Goal: Ask a question

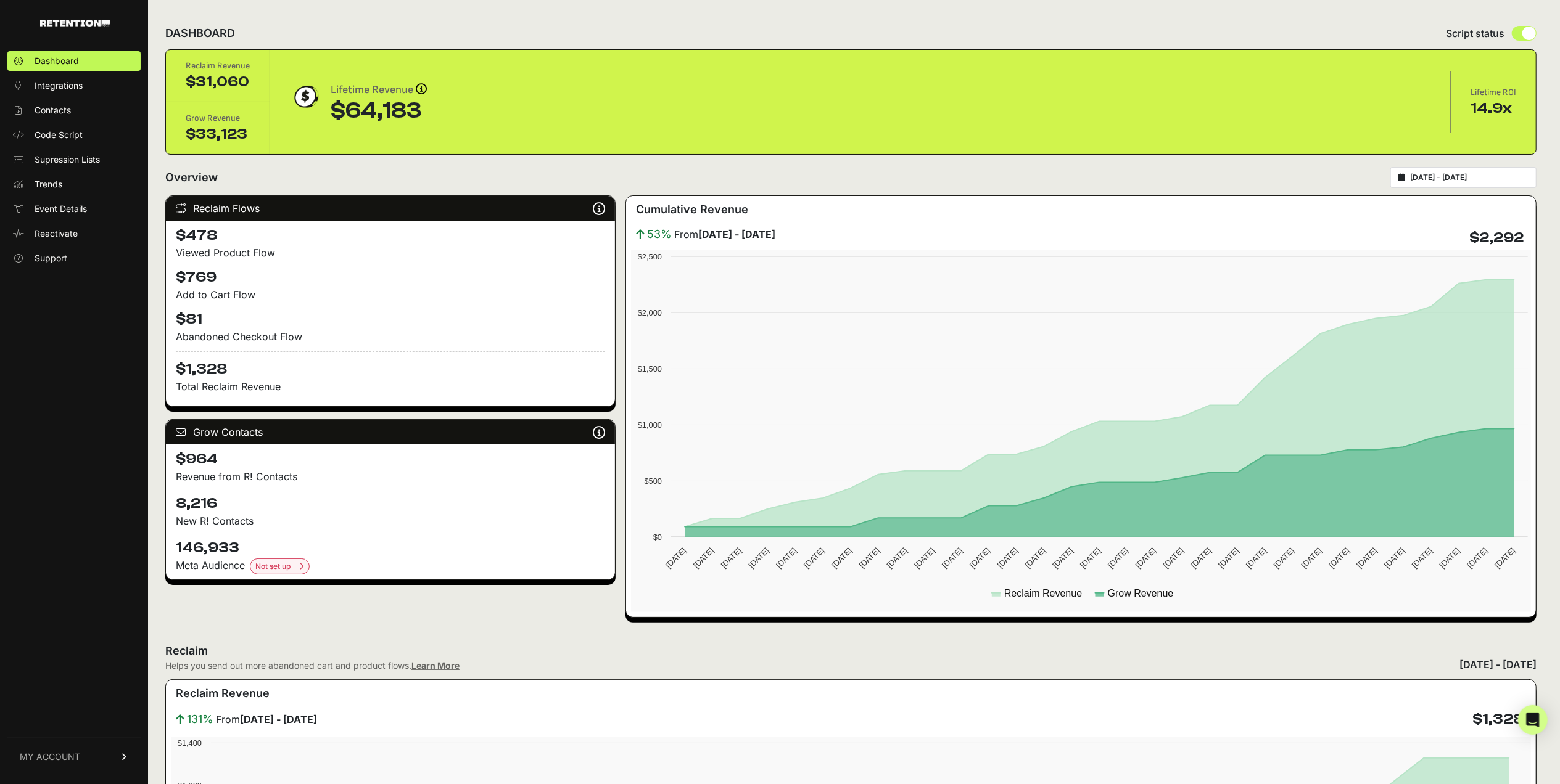
click at [1487, 175] on input "[DATE] - [DATE]" at bounding box center [1469, 178] width 119 height 10
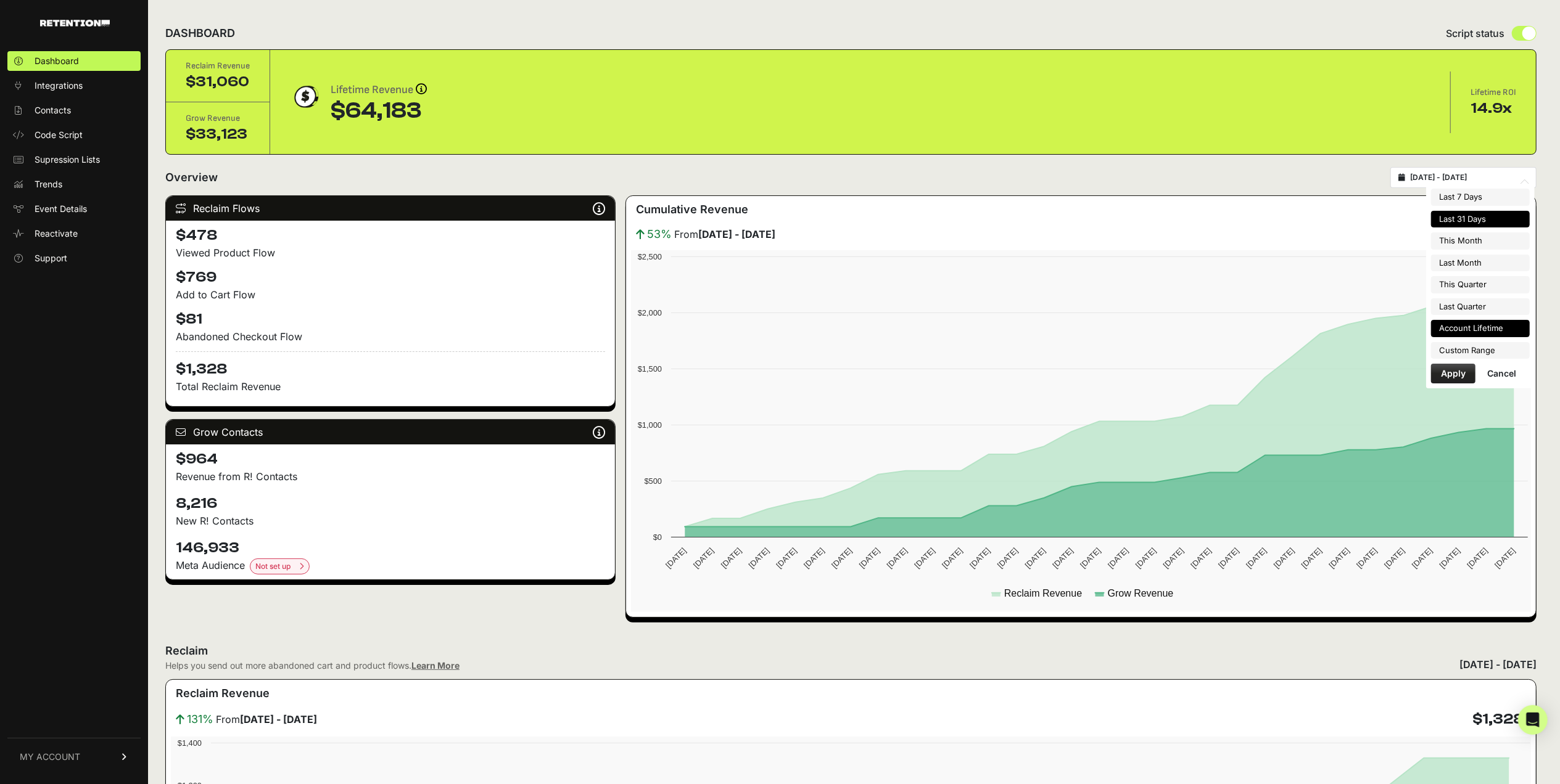
click at [1480, 330] on li "Account Lifetime" at bounding box center [1480, 329] width 99 height 18
type input "[DATE] - [DATE]"
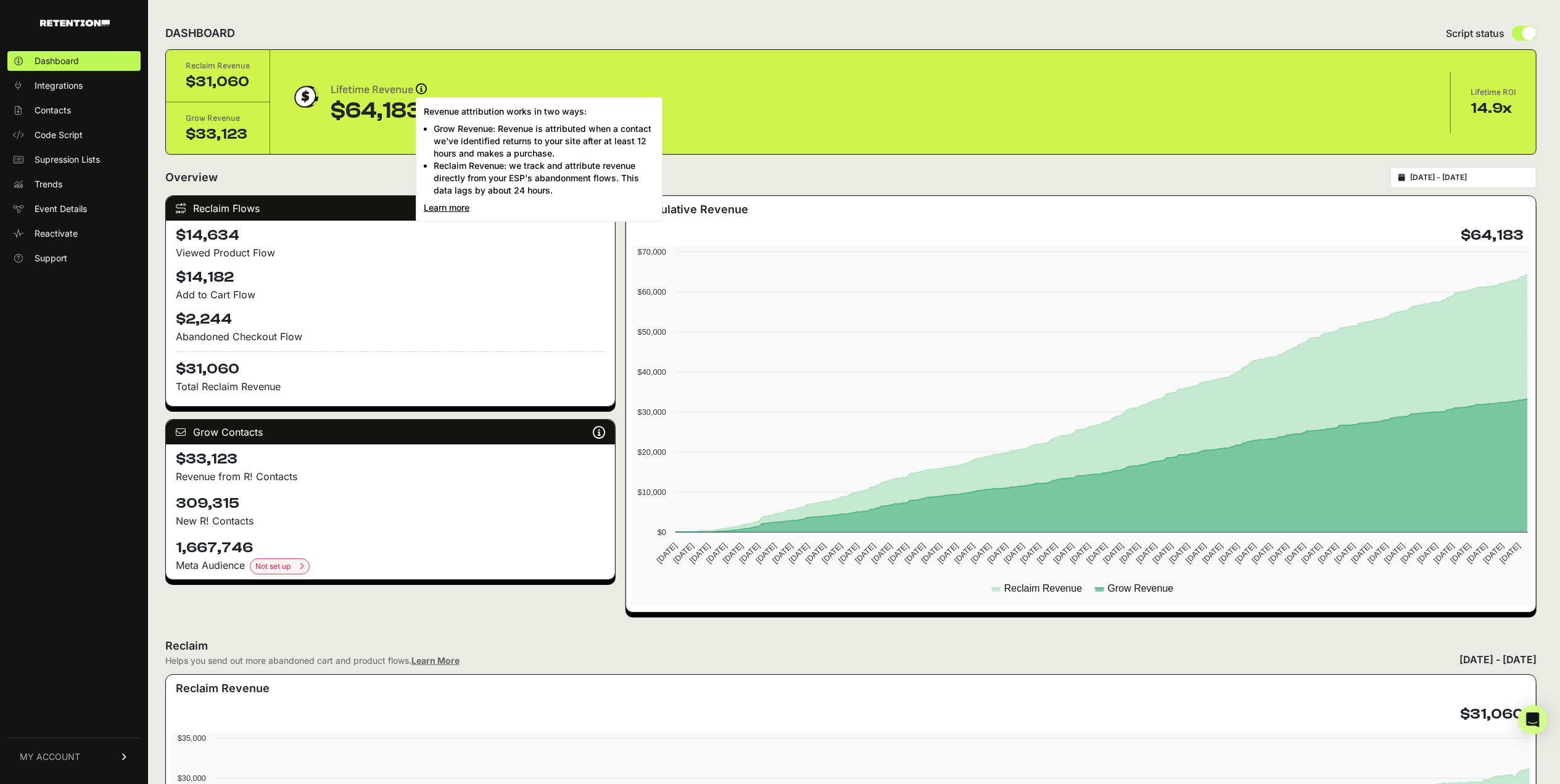
drag, startPoint x: 428, startPoint y: 108, endPoint x: 506, endPoint y: 108, distance: 78.0
click at [506, 108] on p "Revenue attribution works in two ways:" at bounding box center [539, 111] width 231 height 12
copy p "Revenue attribution"
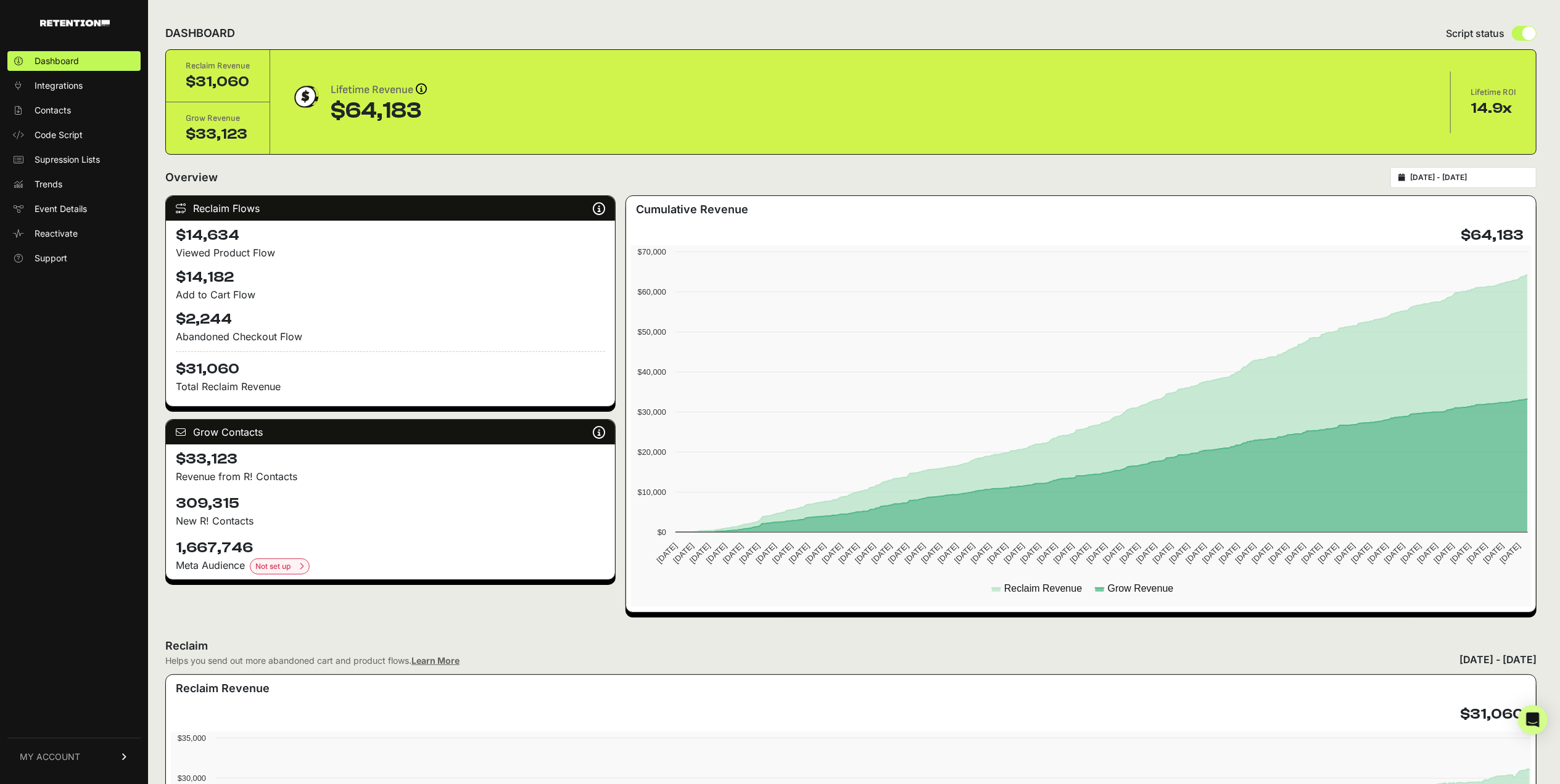
drag, startPoint x: 420, startPoint y: 106, endPoint x: 344, endPoint y: 110, distance: 76.1
click at [344, 110] on div "$64,183" at bounding box center [379, 111] width 96 height 25
click at [86, 261] on link "Support" at bounding box center [74, 257] width 133 height 19
click at [1526, 721] on div "Open Intercom Messenger" at bounding box center [1532, 720] width 32 height 32
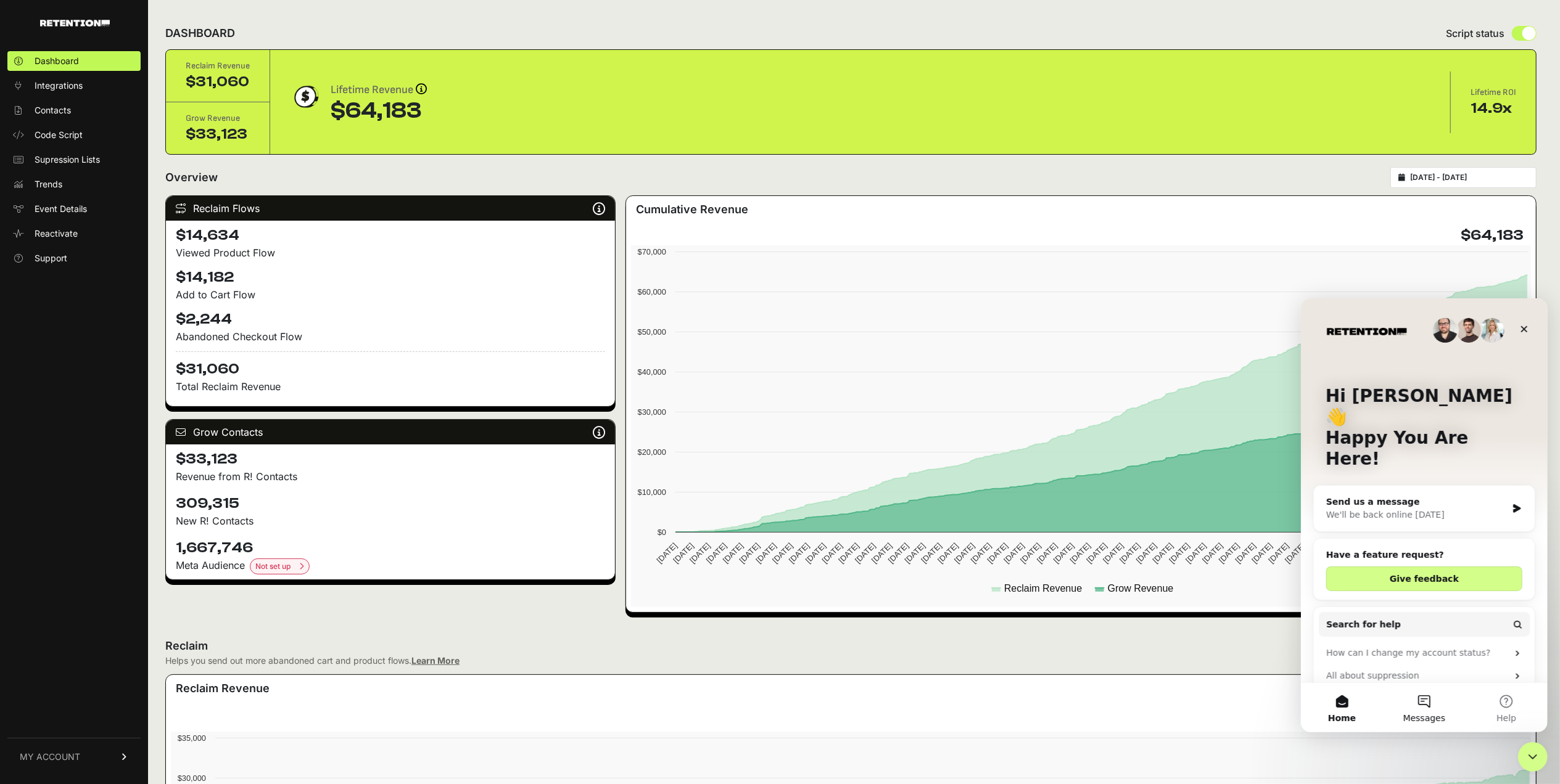
click at [1420, 701] on button "Messages" at bounding box center [1423, 706] width 82 height 49
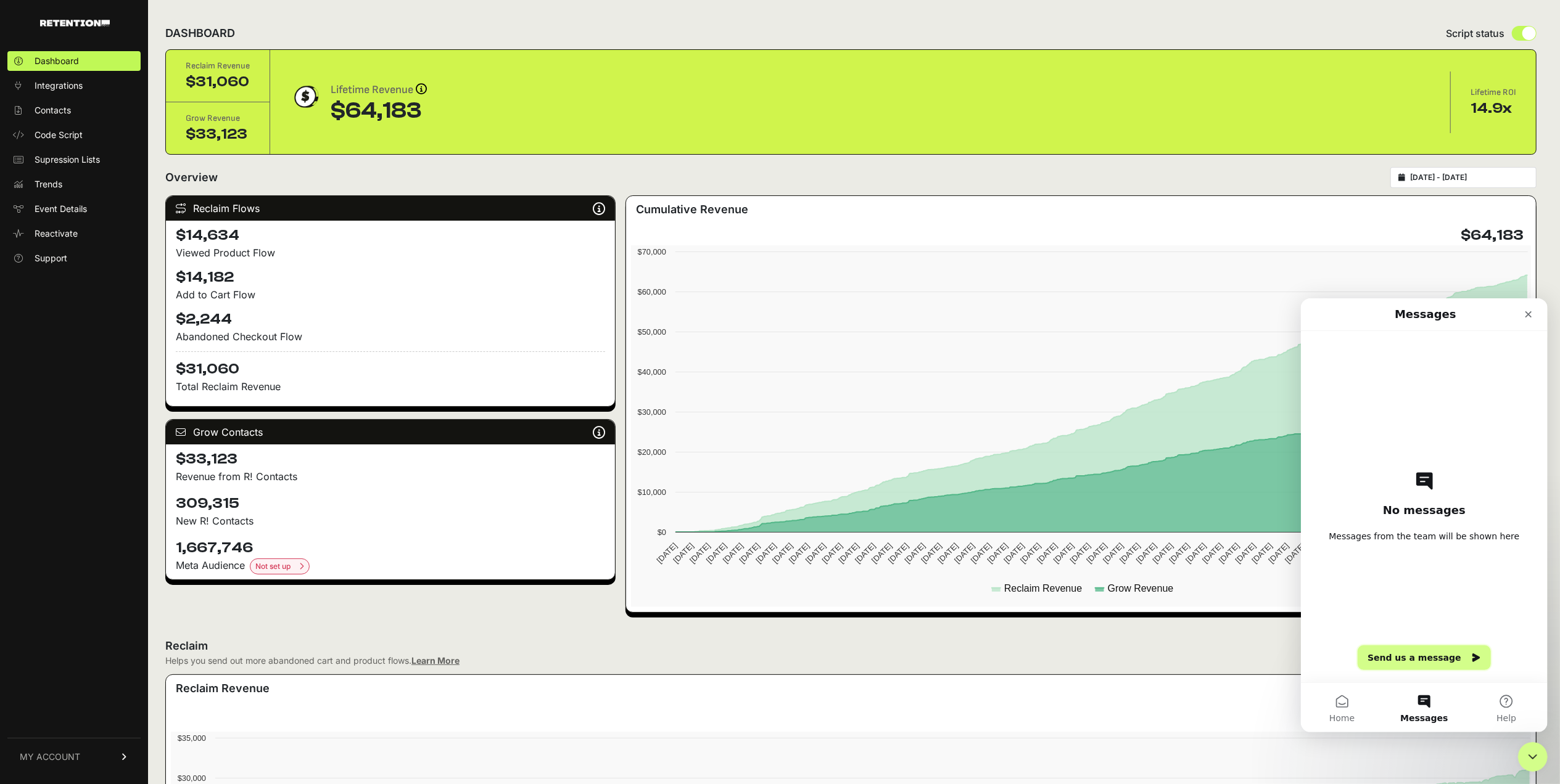
click at [1417, 656] on button "Send us a message" at bounding box center [1424, 657] width 133 height 25
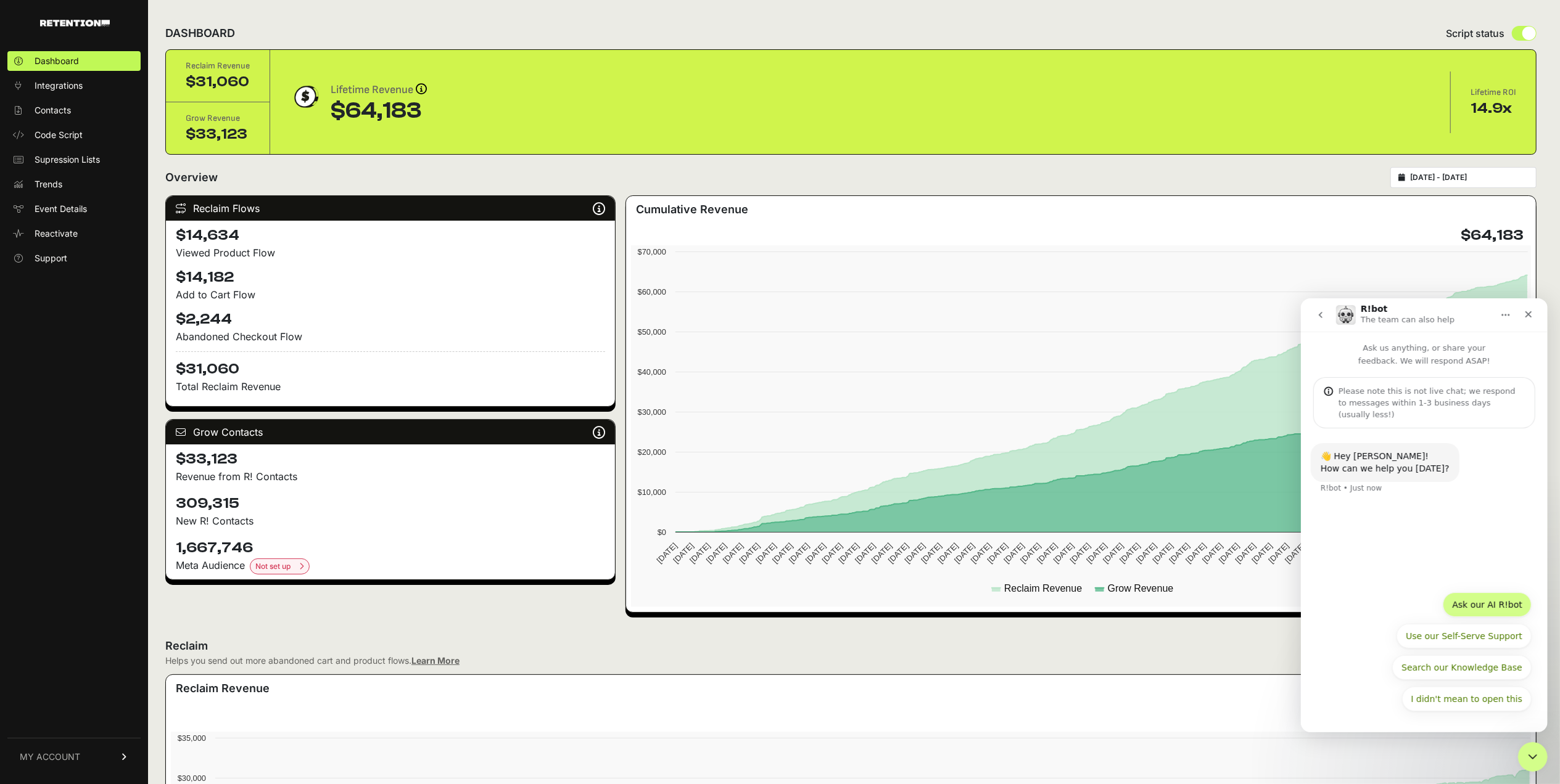
click at [1485, 607] on button "Ask our AI R!bot" at bounding box center [1487, 604] width 89 height 25
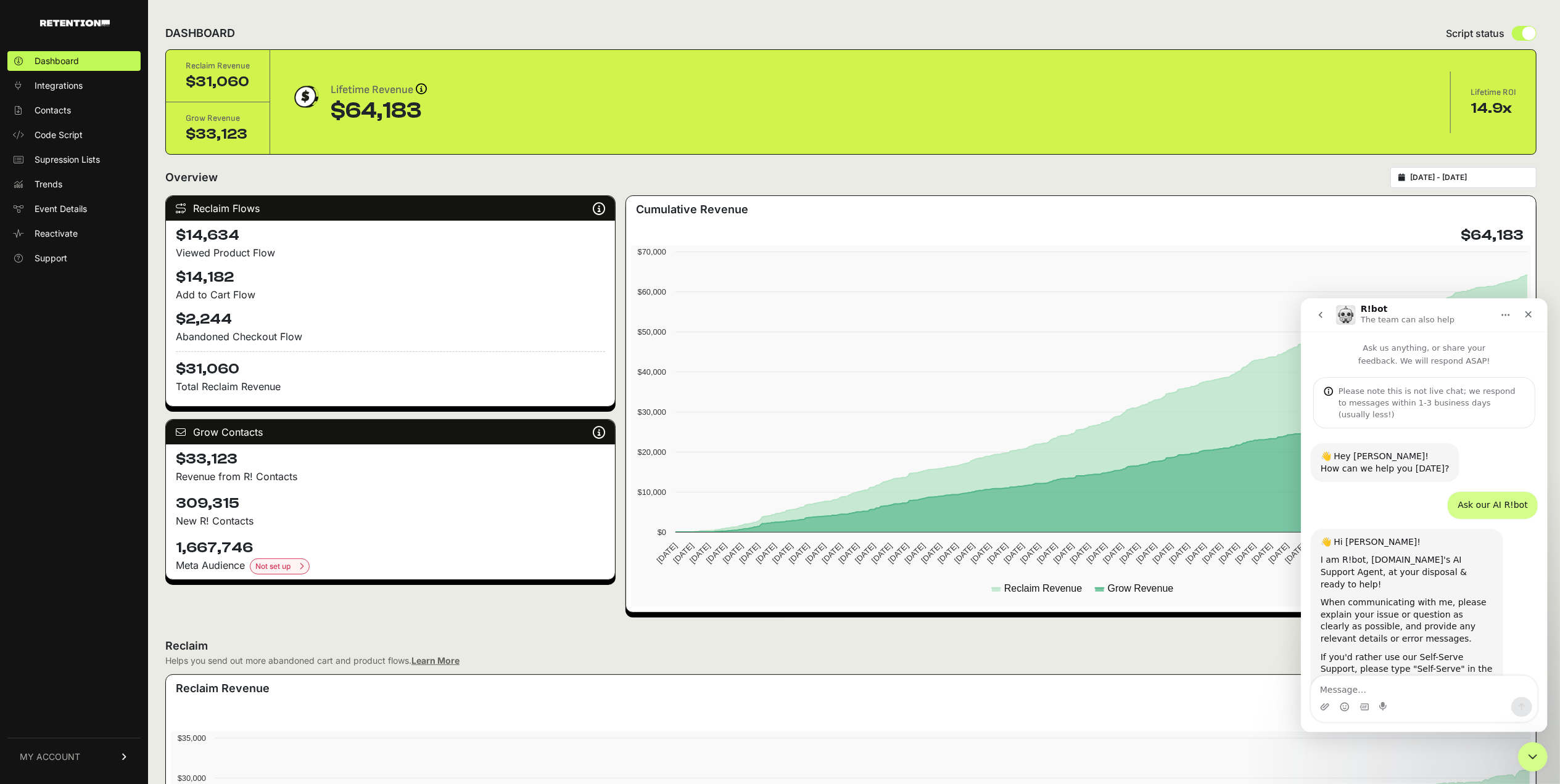
scroll to position [10, 0]
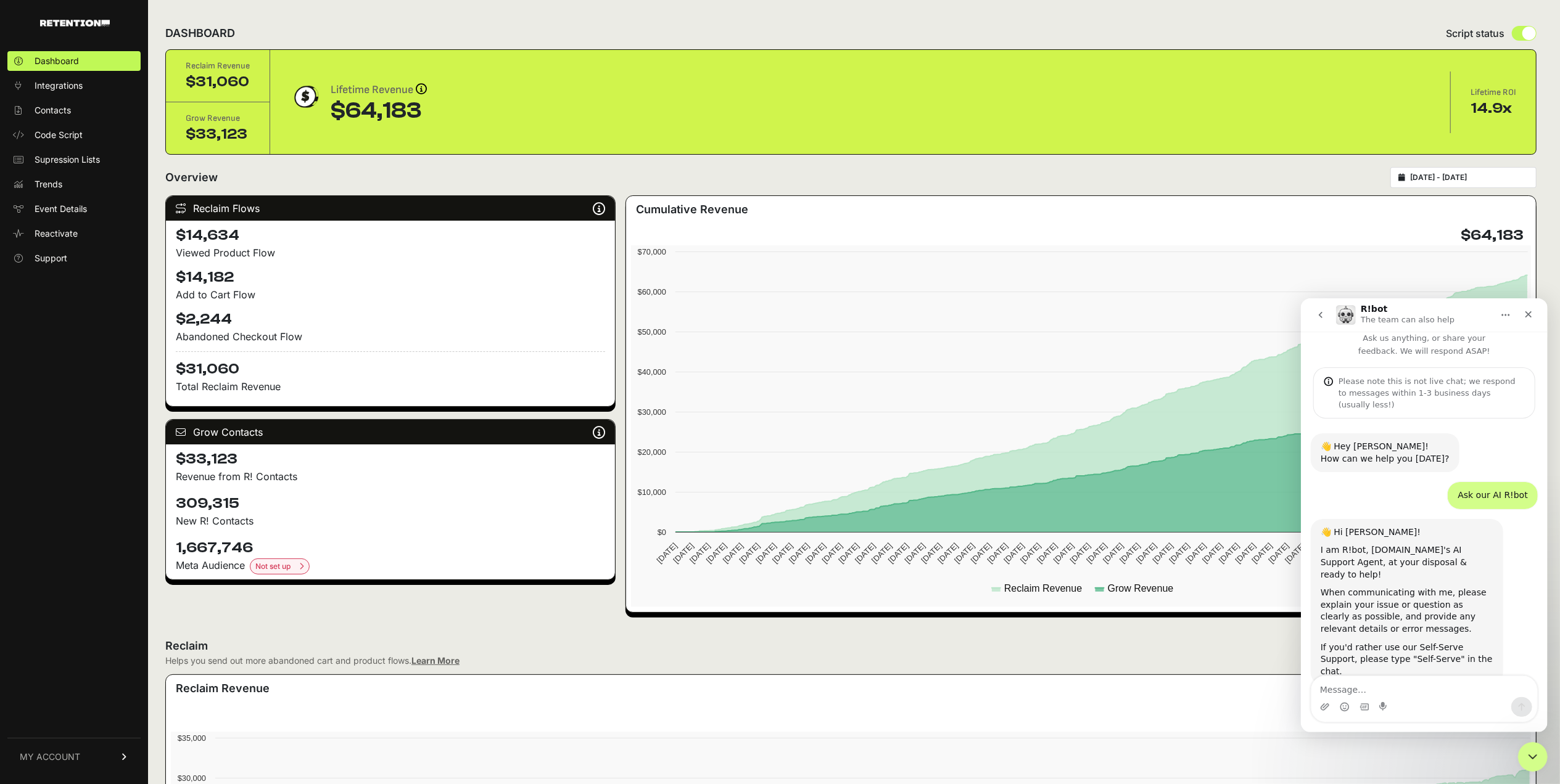
click at [1381, 688] on textarea "Message…" at bounding box center [1424, 686] width 226 height 21
type textarea "Agent"
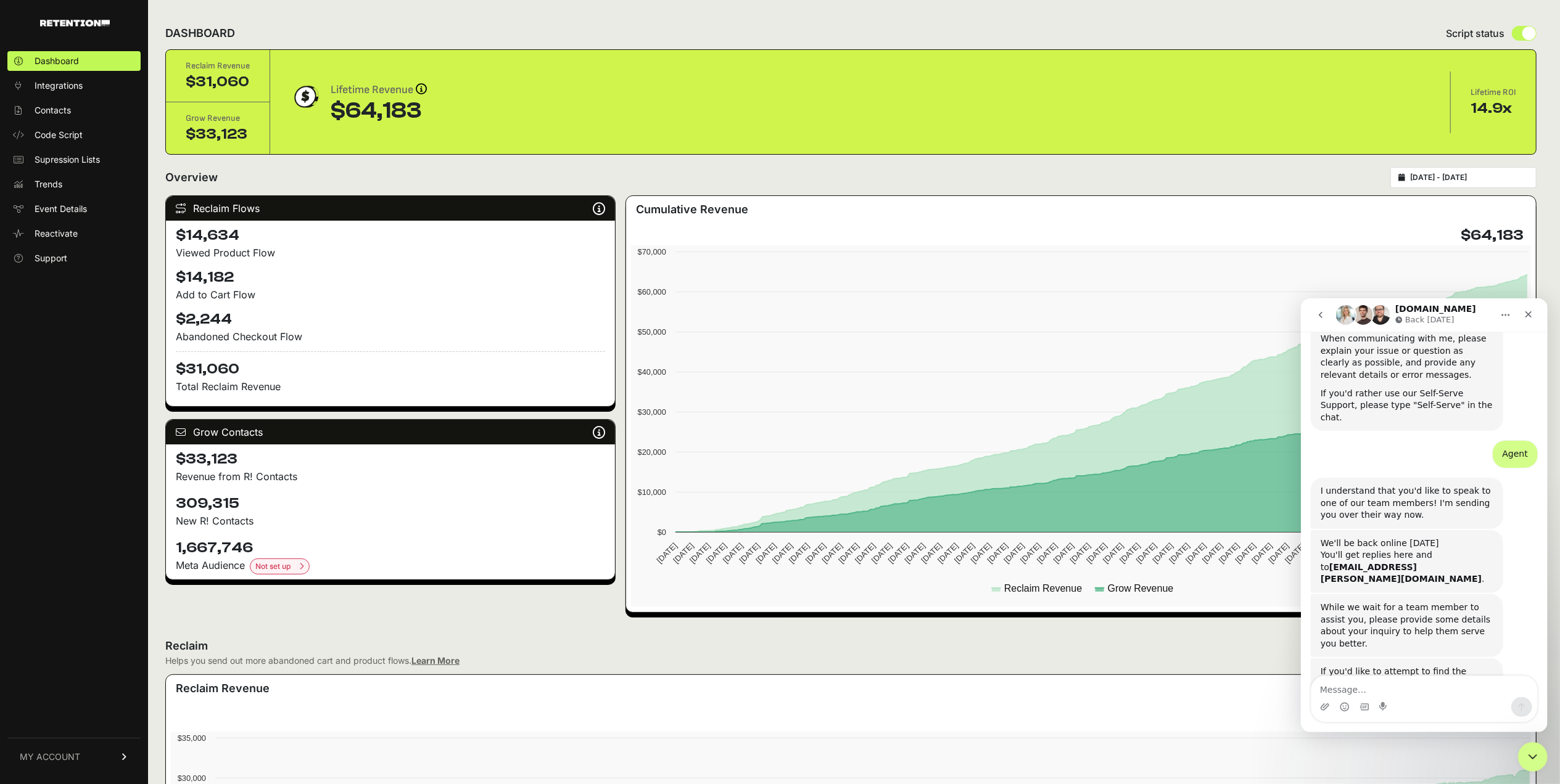
scroll to position [298, 0]
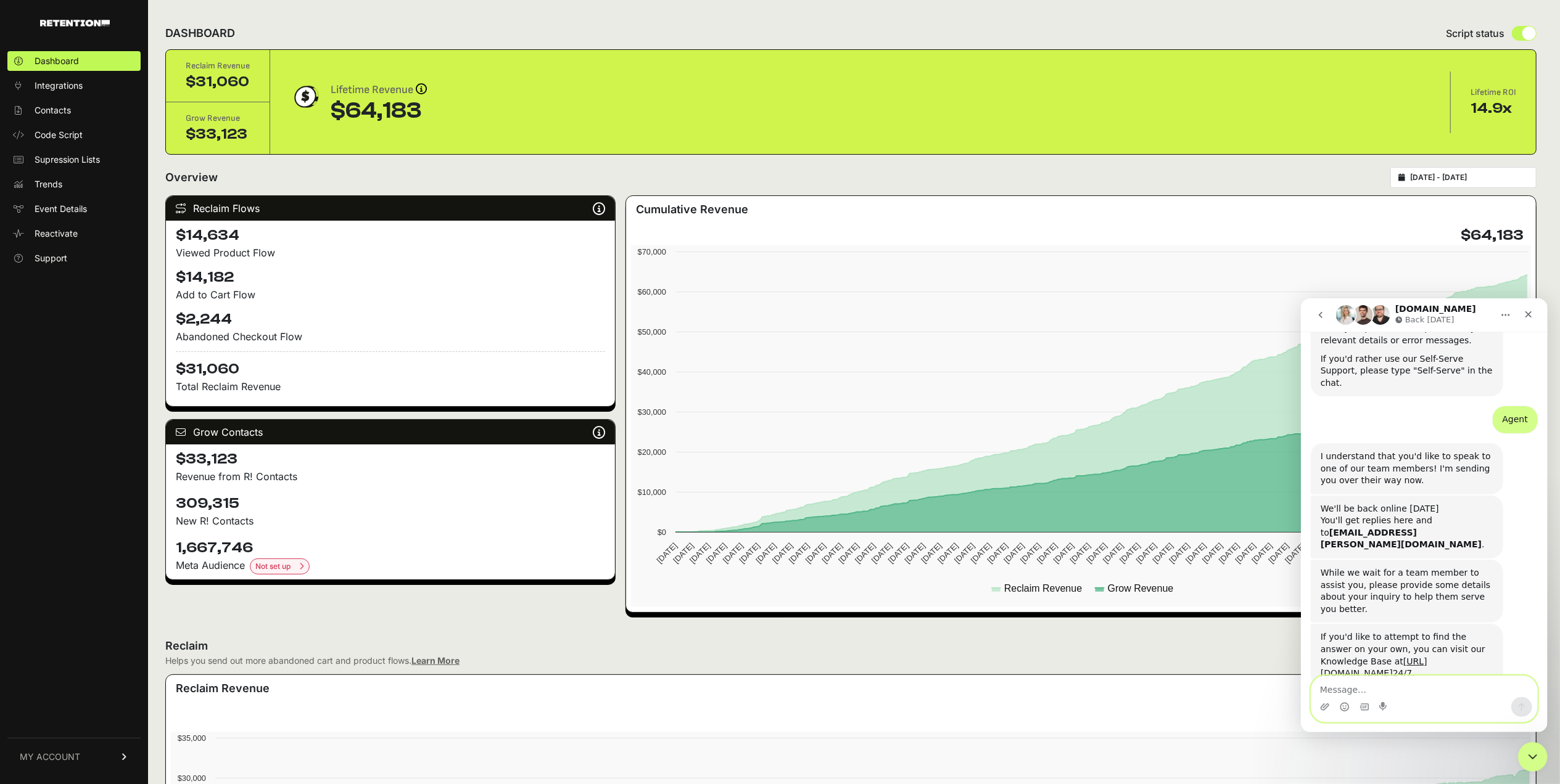
click at [1358, 683] on textarea "Message…" at bounding box center [1424, 686] width 226 height 21
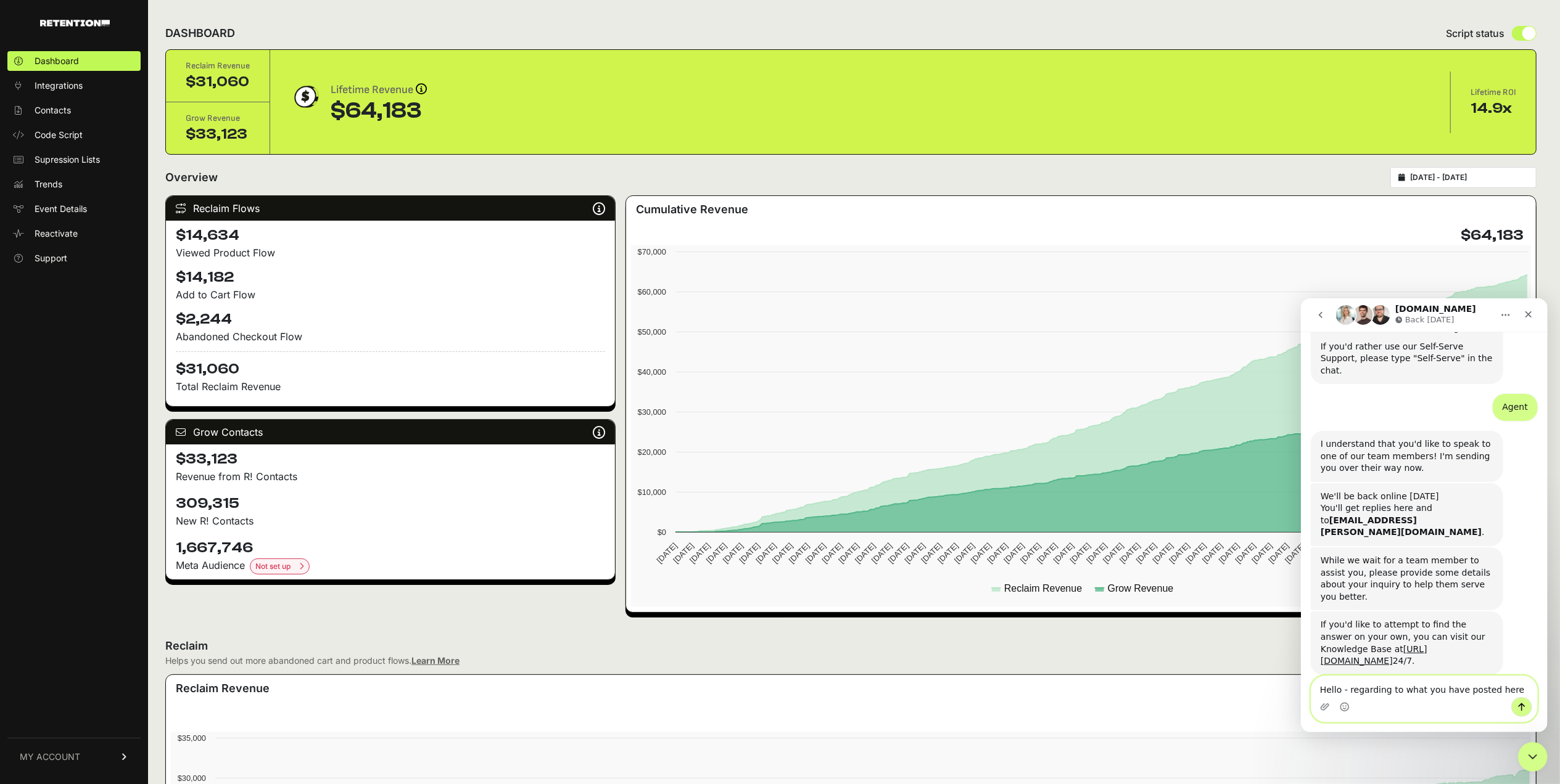
scroll to position [323, 0]
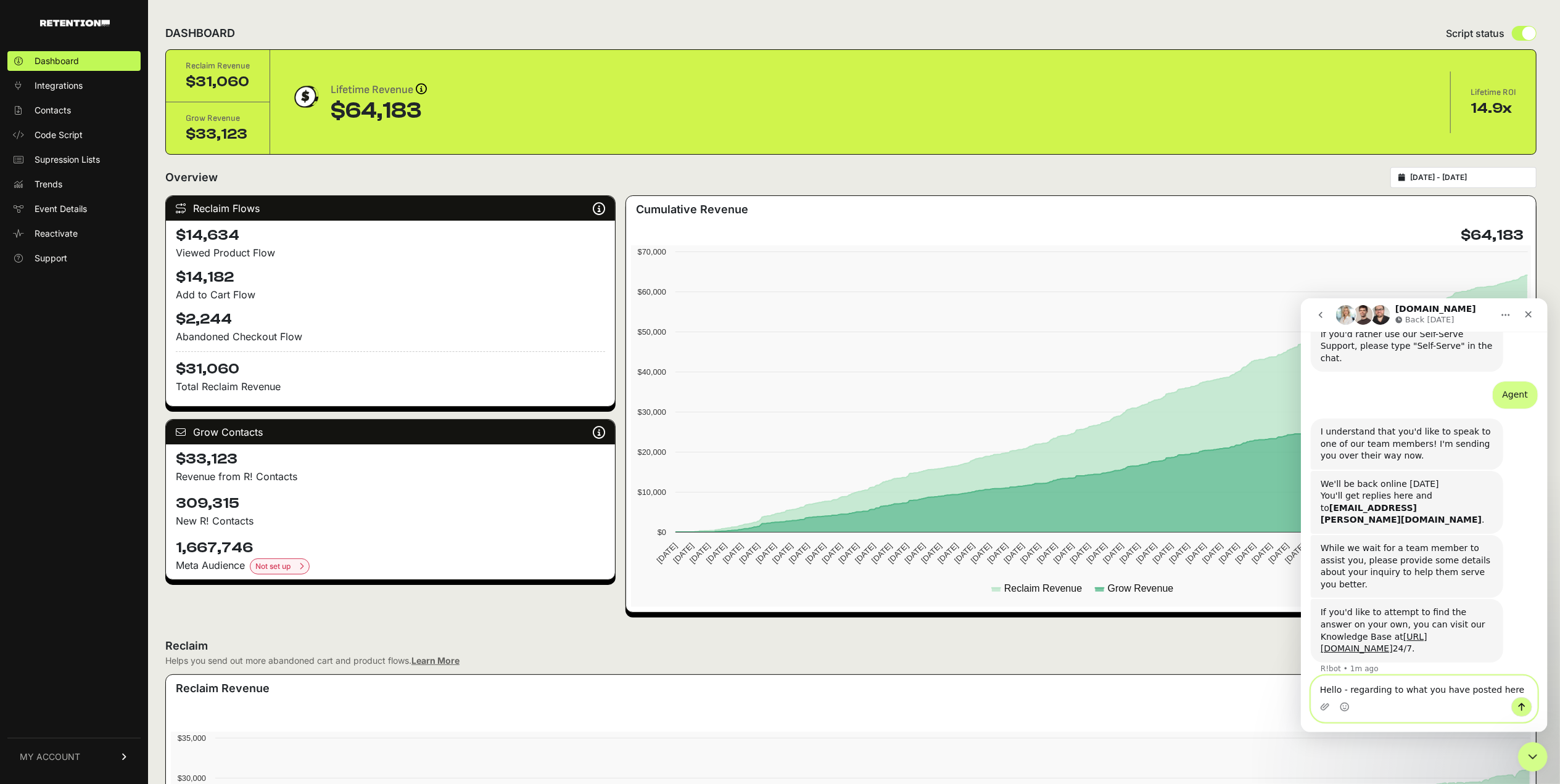
paste textarea "Can you please elaborate a bit more on what I highlighted in yellow below. Name…"
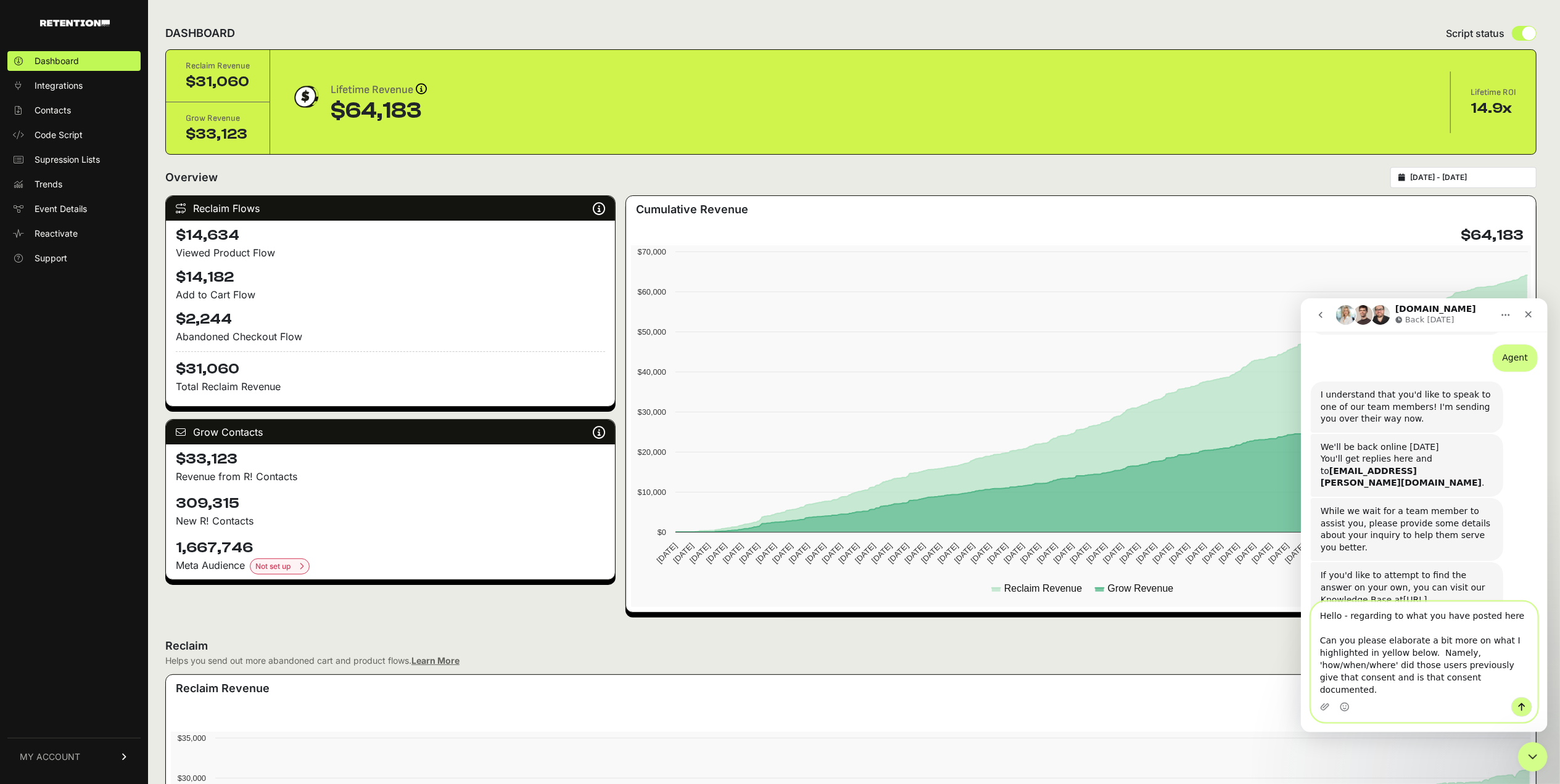
click at [1503, 628] on textarea "Hello - regarding to what you have posted here Can you please elaborate a bit m…" at bounding box center [1424, 649] width 226 height 95
paste textarea "https://support.retention.com/en/articles/11395880-are-these-grow-contacts-safe…"
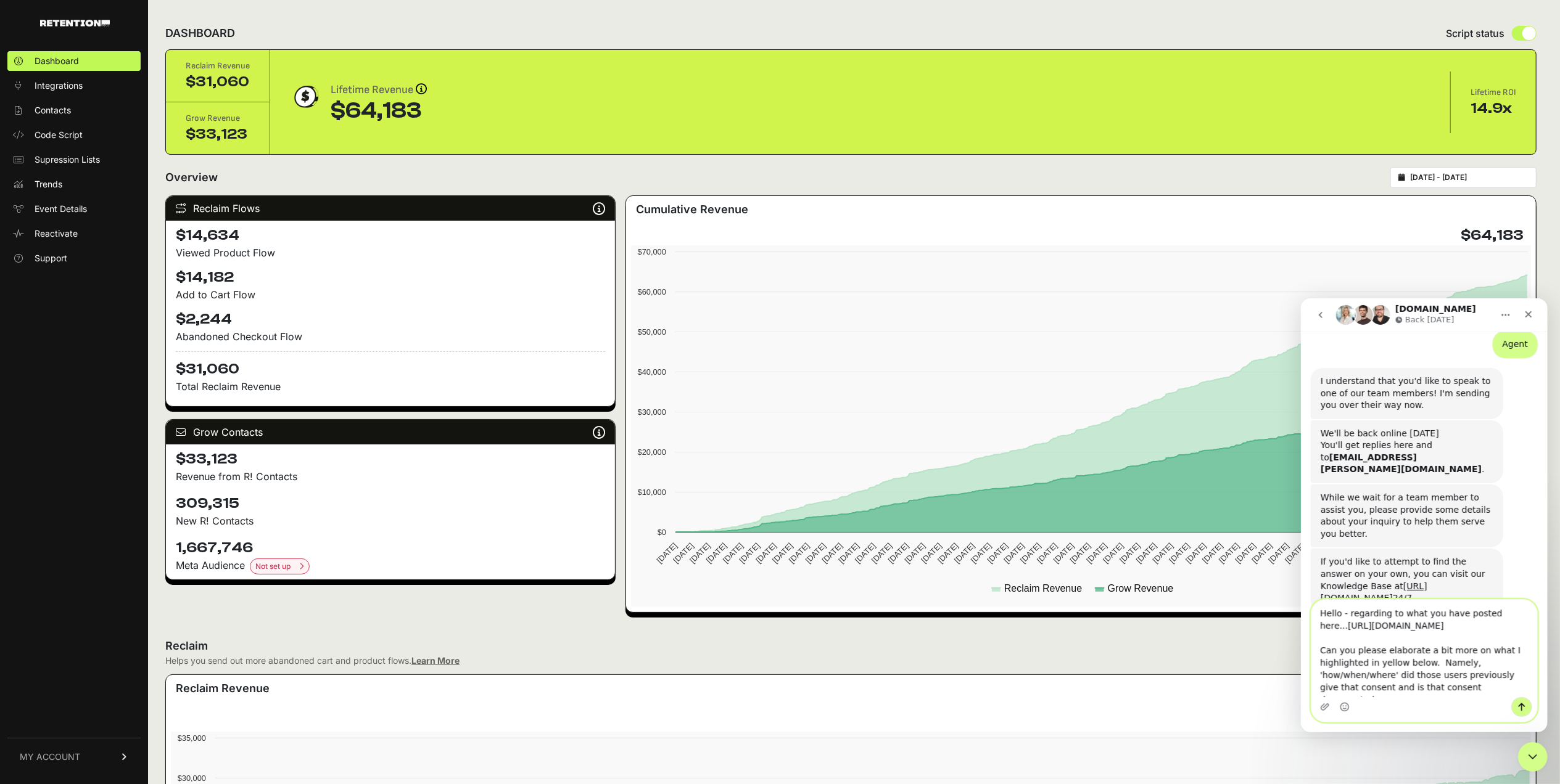
drag, startPoint x: 1472, startPoint y: 661, endPoint x: 1478, endPoint y: 671, distance: 11.7
click at [1478, 671] on textarea "Hello - regarding to what you have posted here...https://support.retention.com/…" at bounding box center [1424, 648] width 226 height 97
drag, startPoint x: 1513, startPoint y: 673, endPoint x: 1526, endPoint y: 673, distance: 13.0
click at [1526, 673] on textarea "Hello - regarding to what you have posted here...https://support.retention.com/…" at bounding box center [1424, 649] width 226 height 95
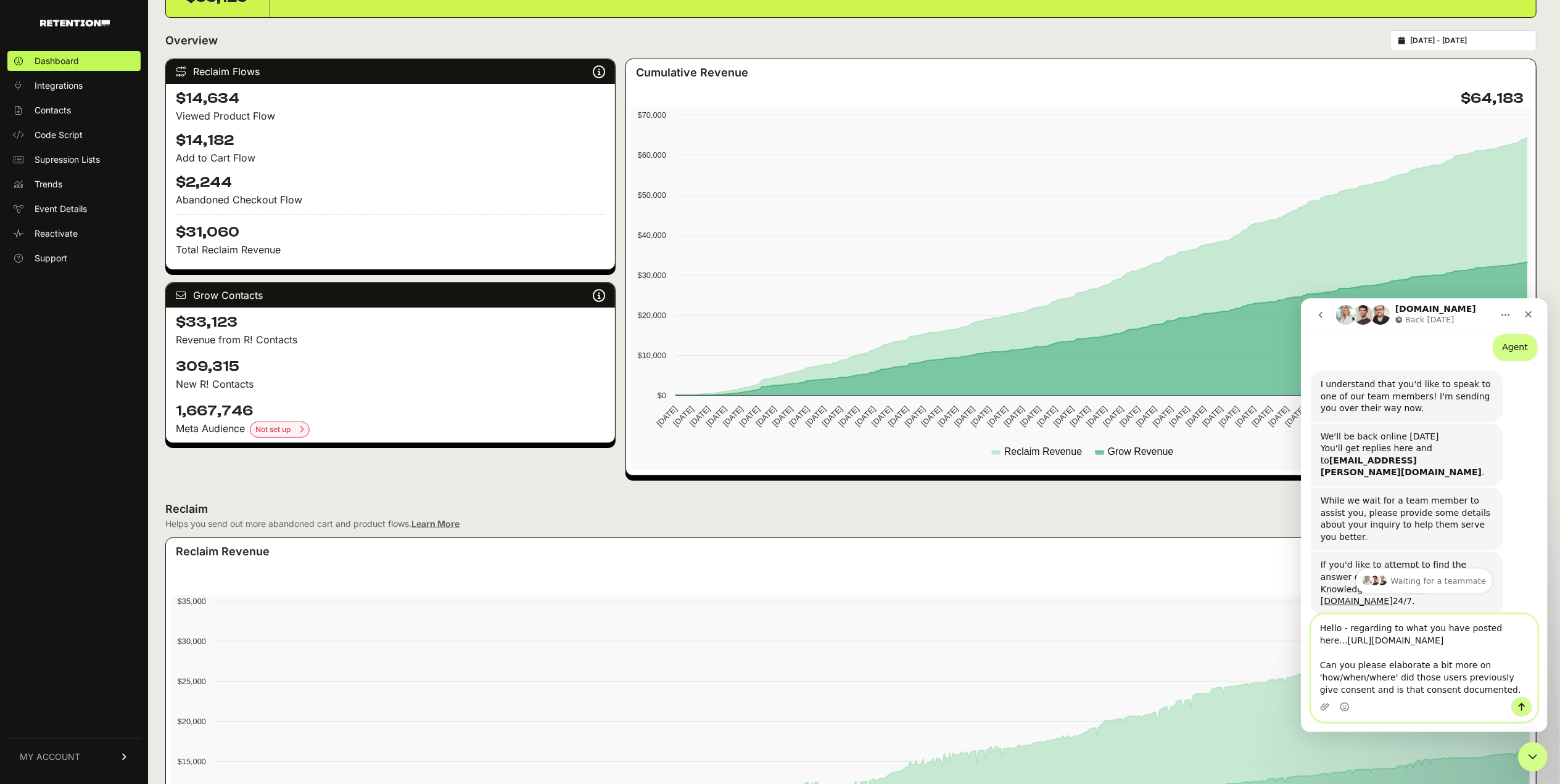
scroll to position [371, 0]
click at [1350, 615] on textarea "Hello - regarding to what you have posted here...https://support.retention.com/…" at bounding box center [1424, 655] width 226 height 82
click at [1395, 615] on textarea "Hello - Regarding to what you have posted here...https://support.retention.com/…" at bounding box center [1424, 655] width 226 height 82
click at [1342, 627] on textarea "Hello - Regarding what you have posted here...https://support.retention.com/en/…" at bounding box center [1424, 655] width 226 height 82
click at [1483, 692] on textarea "Hello - Regarding what you have posted here... https://support.retention.com/en…" at bounding box center [1424, 655] width 226 height 82
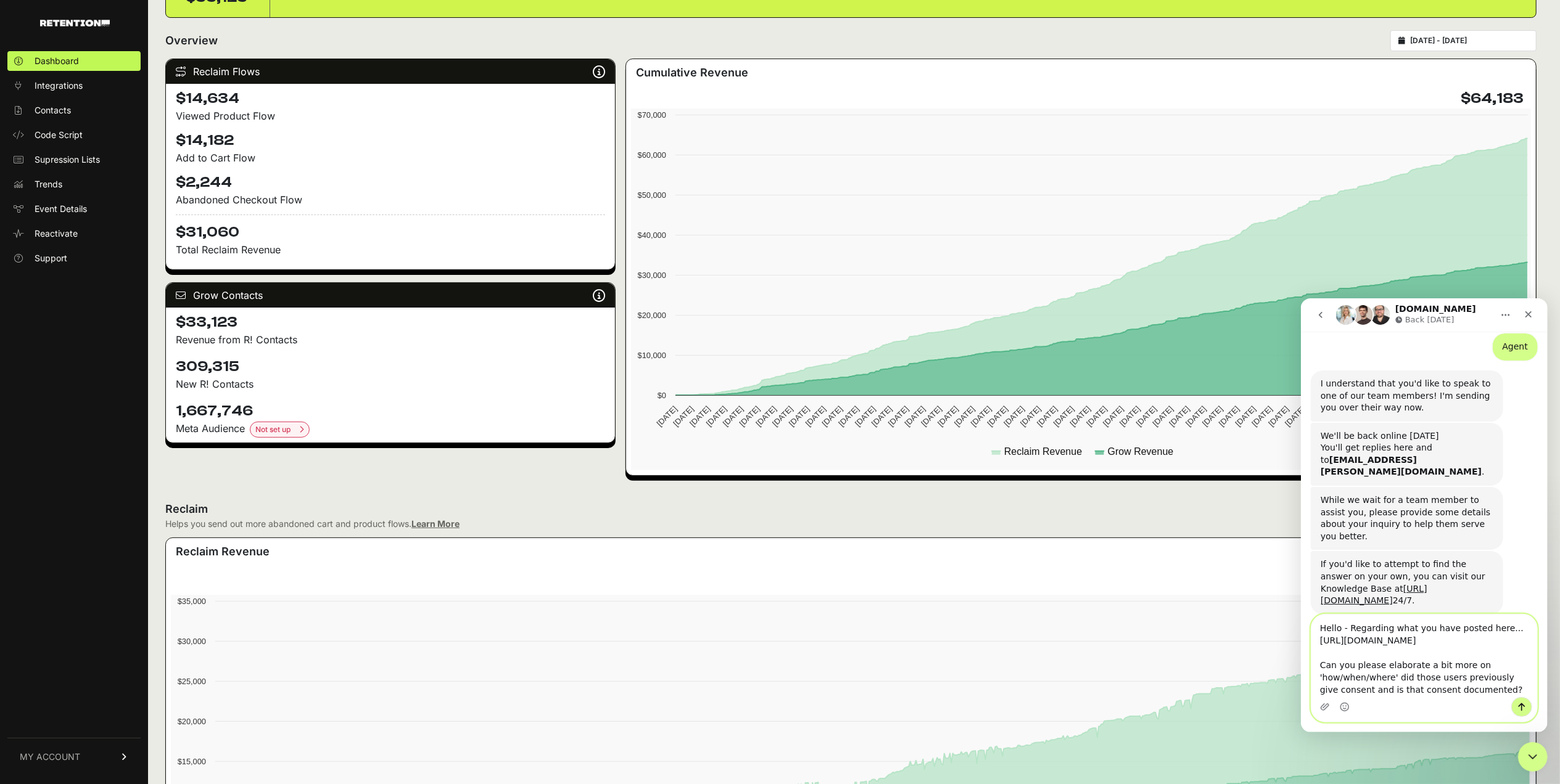
type textarea "Hello - Regarding what you have posted here... https://support.retention.com/en…"
click at [1518, 704] on icon "Send a message…" at bounding box center [1521, 706] width 6 height 8
